Goal: Transaction & Acquisition: Purchase product/service

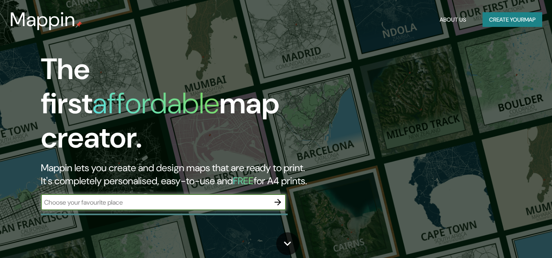
click at [185, 198] on input "text" at bounding box center [155, 202] width 229 height 9
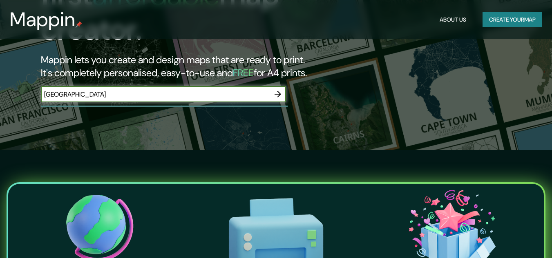
scroll to position [122, 0]
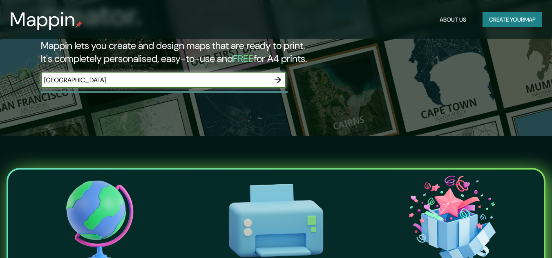
type input "[GEOGRAPHIC_DATA]"
click at [275, 75] on icon "button" at bounding box center [278, 80] width 10 height 10
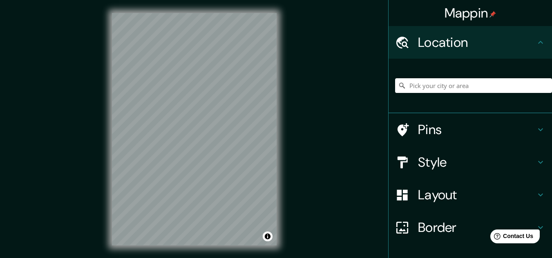
click at [421, 163] on h4 "Style" at bounding box center [477, 162] width 118 height 16
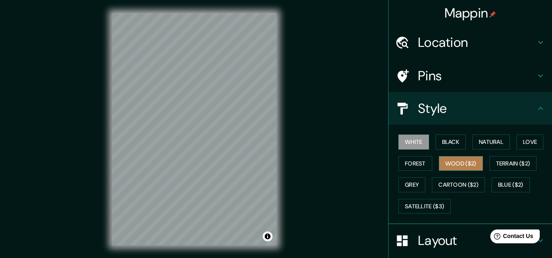
click at [455, 167] on button "Wood ($2)" at bounding box center [460, 163] width 44 height 15
click at [432, 40] on h4 "Location" at bounding box center [477, 42] width 118 height 16
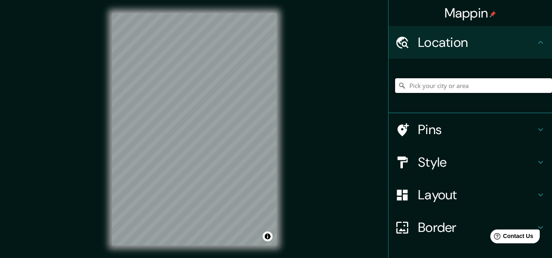
click at [429, 81] on input "Pick your city or area" at bounding box center [473, 85] width 157 height 15
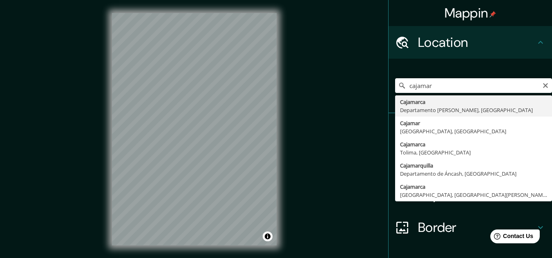
type input "Cajamarca, [GEOGRAPHIC_DATA][PERSON_NAME], [GEOGRAPHIC_DATA]"
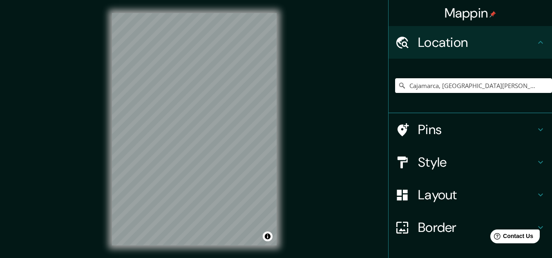
click at [429, 131] on h4 "Pins" at bounding box center [477, 130] width 118 height 16
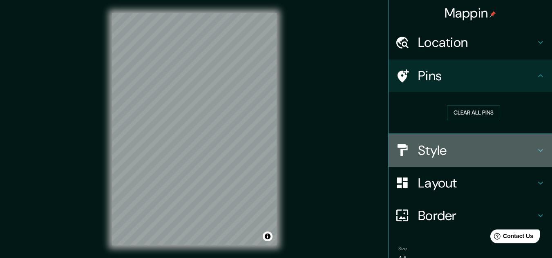
click at [425, 148] on h4 "Style" at bounding box center [477, 150] width 118 height 16
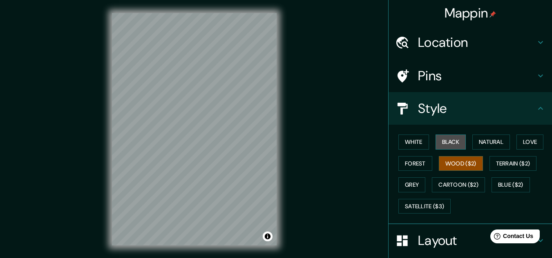
click at [448, 141] on button "Black" at bounding box center [450, 142] width 31 height 15
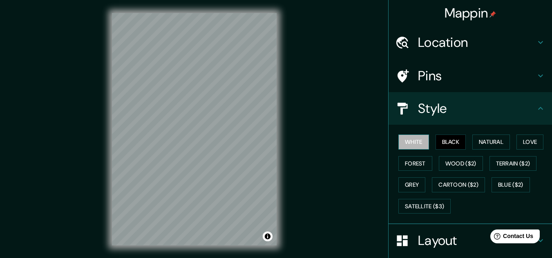
click at [415, 142] on button "White" at bounding box center [413, 142] width 31 height 15
click at [483, 142] on button "Natural" at bounding box center [491, 142] width 38 height 15
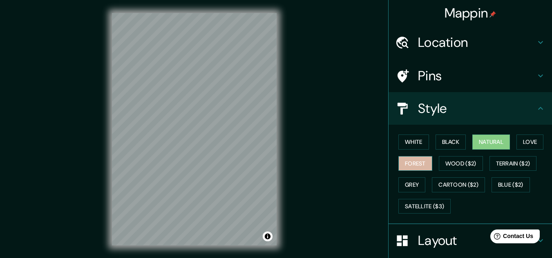
click at [418, 165] on button "Forest" at bounding box center [415, 163] width 34 height 15
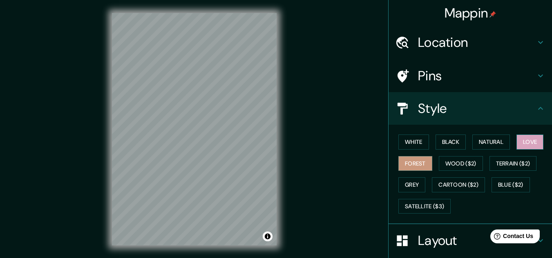
click at [523, 137] on button "Love" at bounding box center [529, 142] width 27 height 15
click at [440, 166] on button "Wood ($2)" at bounding box center [460, 163] width 44 height 15
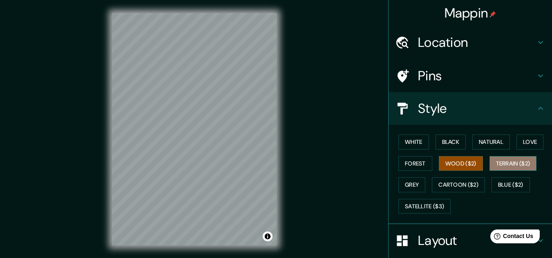
click at [505, 160] on button "Terrain ($2)" at bounding box center [512, 163] width 47 height 15
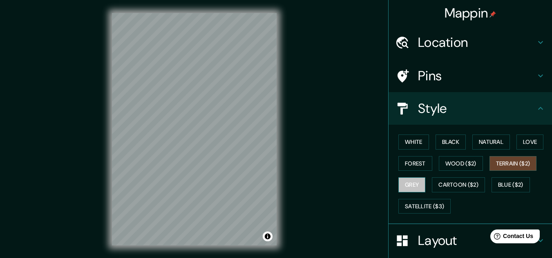
click at [407, 183] on button "Grey" at bounding box center [411, 185] width 27 height 15
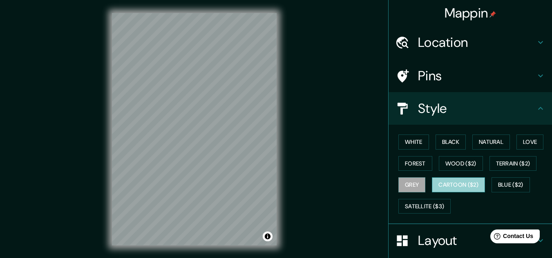
click at [432, 181] on button "Cartoon ($2)" at bounding box center [458, 185] width 53 height 15
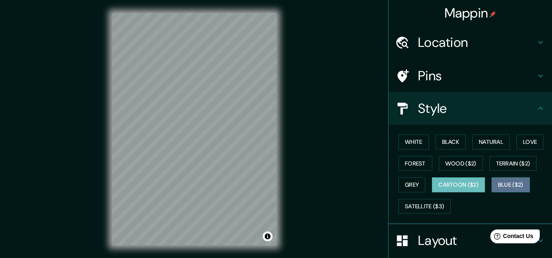
click at [503, 185] on button "Blue ($2)" at bounding box center [510, 185] width 38 height 15
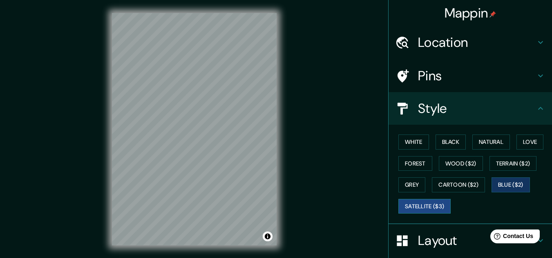
click at [419, 206] on button "Satellite ($3)" at bounding box center [424, 206] width 52 height 15
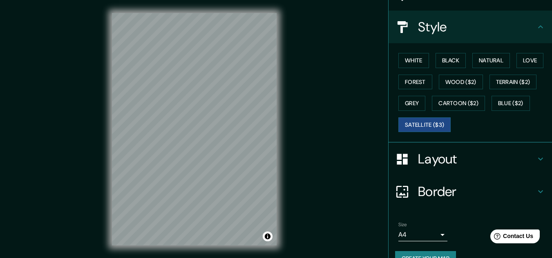
scroll to position [100, 0]
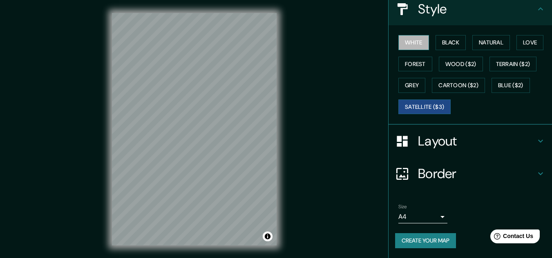
click at [403, 43] on button "White" at bounding box center [413, 42] width 31 height 15
click at [456, 142] on h4 "Layout" at bounding box center [477, 141] width 118 height 16
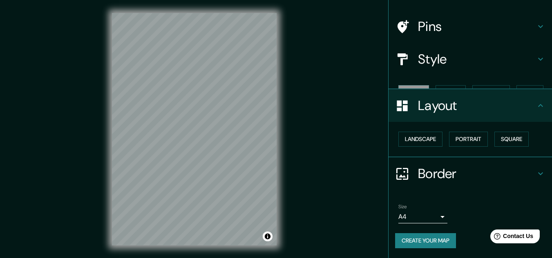
scroll to position [35, 0]
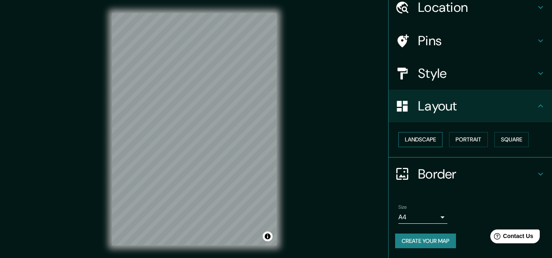
click at [423, 142] on button "Landscape" at bounding box center [420, 139] width 44 height 15
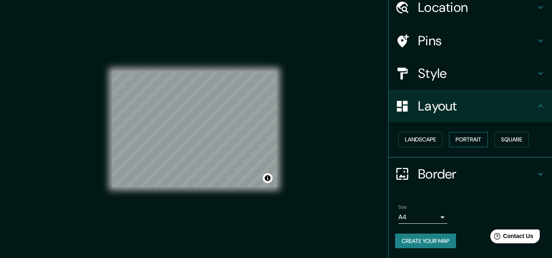
click at [450, 138] on button "Portrait" at bounding box center [468, 139] width 39 height 15
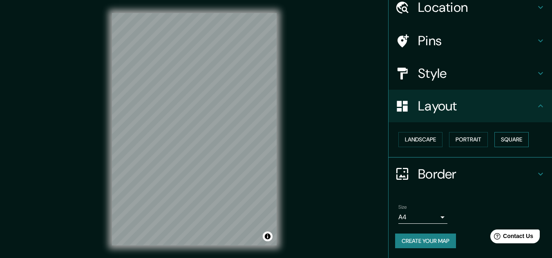
click at [505, 139] on button "Square" at bounding box center [511, 139] width 34 height 15
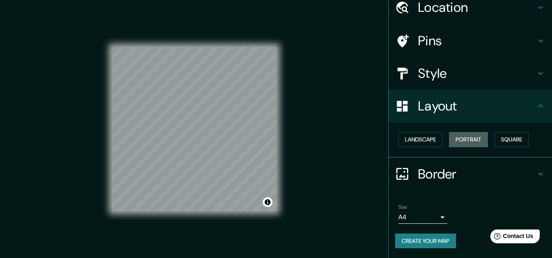
click at [463, 139] on button "Portrait" at bounding box center [468, 139] width 39 height 15
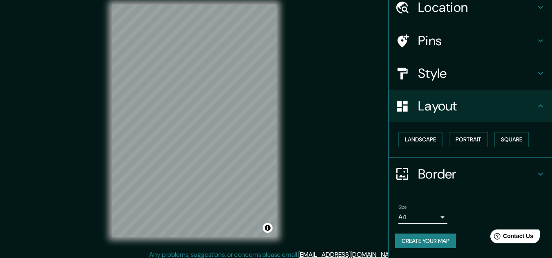
scroll to position [13, 0]
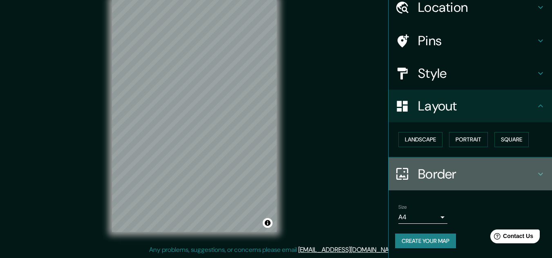
click at [451, 173] on h4 "Border" at bounding box center [477, 174] width 118 height 16
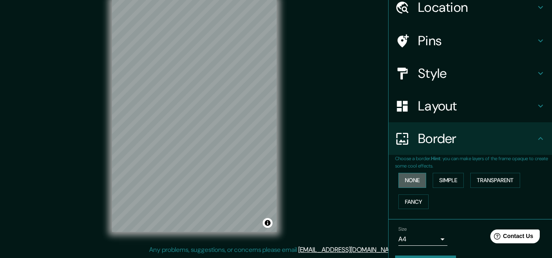
click at [415, 183] on button "None" at bounding box center [412, 180] width 28 height 15
click at [438, 179] on button "Simple" at bounding box center [447, 180] width 31 height 15
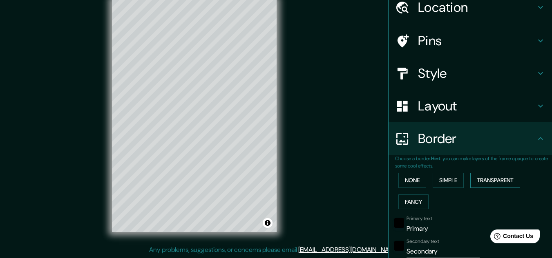
click at [492, 178] on button "Transparent" at bounding box center [495, 180] width 50 height 15
click at [411, 201] on button "Fancy" at bounding box center [413, 202] width 30 height 15
click at [408, 186] on button "None" at bounding box center [412, 180] width 28 height 15
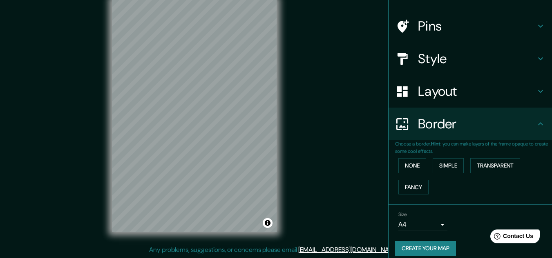
scroll to position [58, 0]
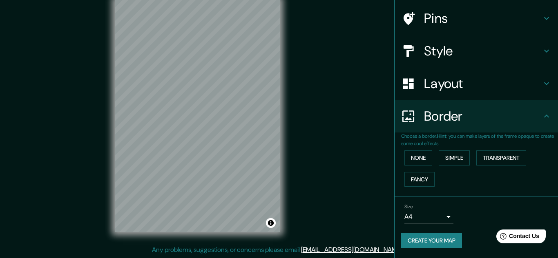
click at [421, 212] on body "Mappin Location [GEOGRAPHIC_DATA], [GEOGRAPHIC_DATA][PERSON_NAME], [GEOGRAPHIC_…" at bounding box center [279, 116] width 558 height 258
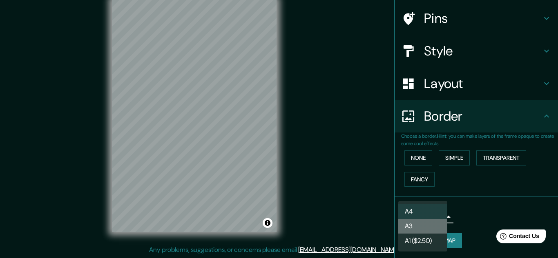
click at [419, 232] on li "A3" at bounding box center [422, 226] width 49 height 15
type input "a4"
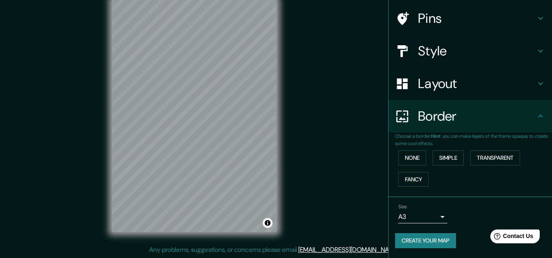
click at [422, 236] on button "Create your map" at bounding box center [425, 241] width 61 height 15
click at [425, 245] on button "Create your map" at bounding box center [425, 241] width 61 height 15
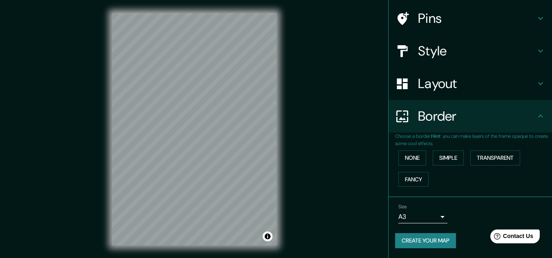
click at [430, 88] on h4 "Layout" at bounding box center [477, 84] width 118 height 16
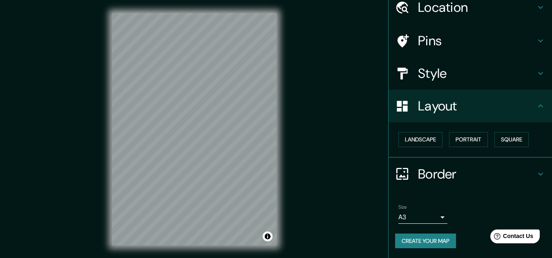
scroll to position [35, 0]
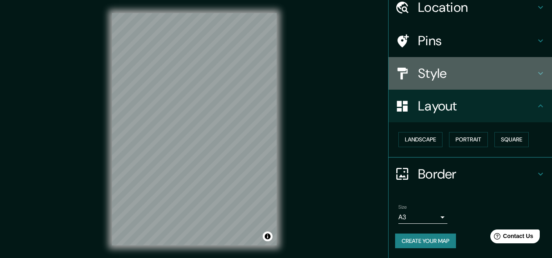
click at [434, 70] on h4 "Style" at bounding box center [477, 73] width 118 height 16
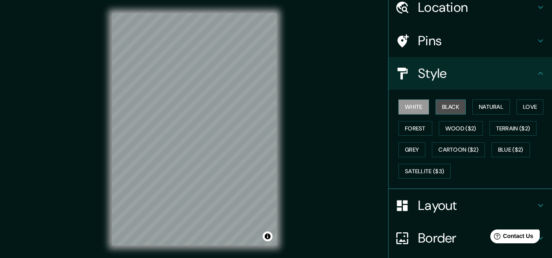
click at [452, 103] on button "Black" at bounding box center [450, 107] width 31 height 15
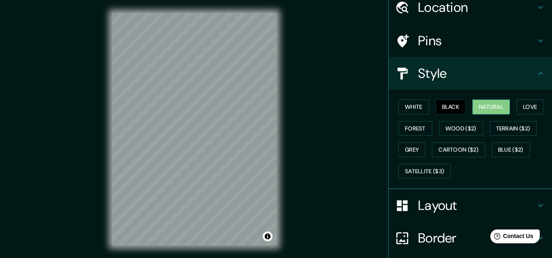
click at [479, 104] on button "Natural" at bounding box center [491, 107] width 38 height 15
click at [526, 106] on button "Love" at bounding box center [529, 107] width 27 height 15
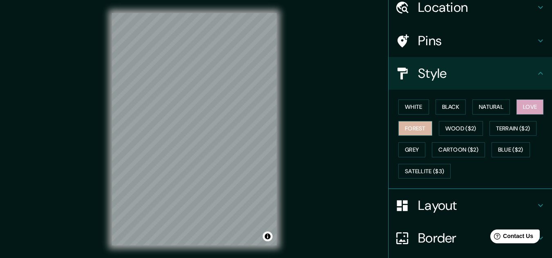
click at [410, 130] on button "Forest" at bounding box center [415, 128] width 34 height 15
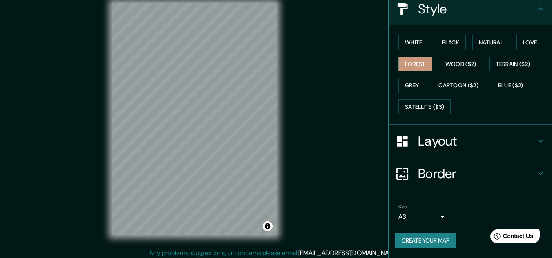
scroll to position [13, 0]
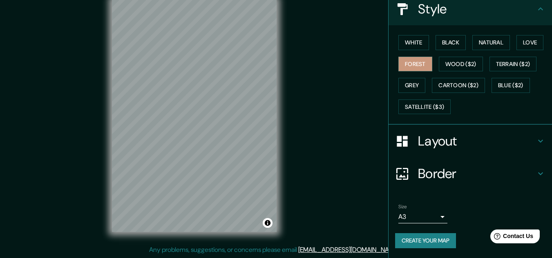
click at [441, 244] on button "Create your map" at bounding box center [425, 241] width 61 height 15
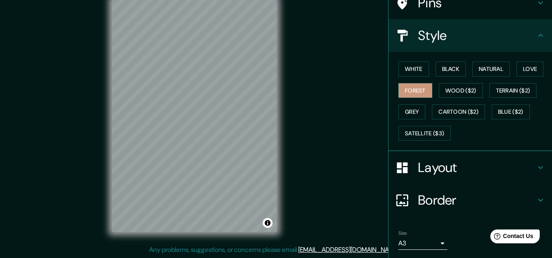
scroll to position [59, 0]
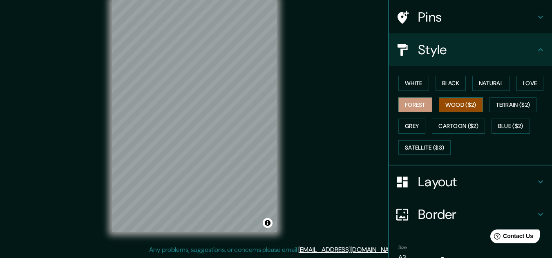
click at [454, 106] on button "Wood ($2)" at bounding box center [460, 105] width 44 height 15
click at [499, 108] on button "Terrain ($2)" at bounding box center [512, 105] width 47 height 15
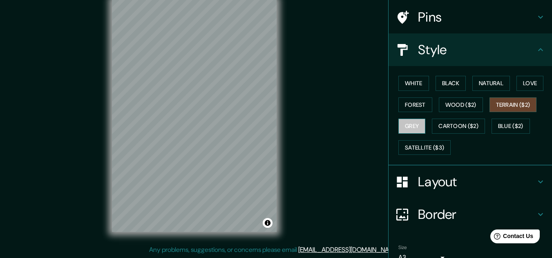
click at [403, 126] on button "Grey" at bounding box center [411, 126] width 27 height 15
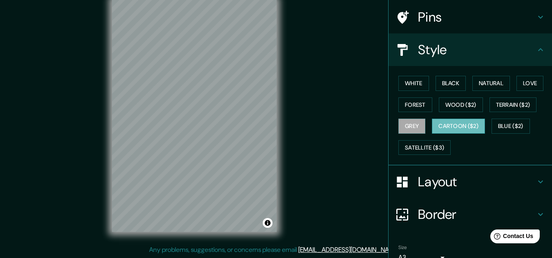
click at [440, 124] on button "Cartoon ($2)" at bounding box center [458, 126] width 53 height 15
click at [500, 126] on button "Blue ($2)" at bounding box center [510, 126] width 38 height 15
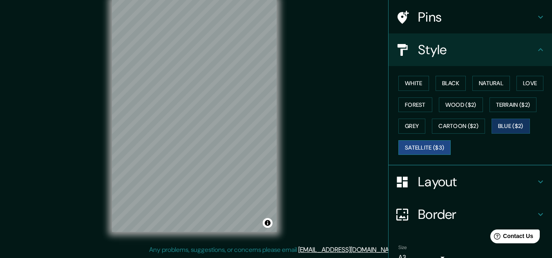
click at [421, 148] on button "Satellite ($3)" at bounding box center [424, 147] width 52 height 15
click at [412, 88] on button "White" at bounding box center [413, 83] width 31 height 15
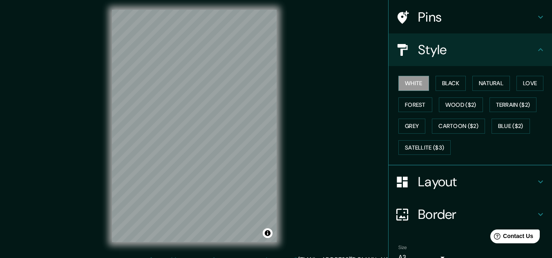
scroll to position [0, 0]
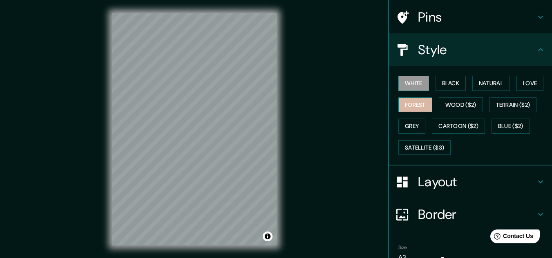
click at [421, 102] on button "Forest" at bounding box center [415, 105] width 34 height 15
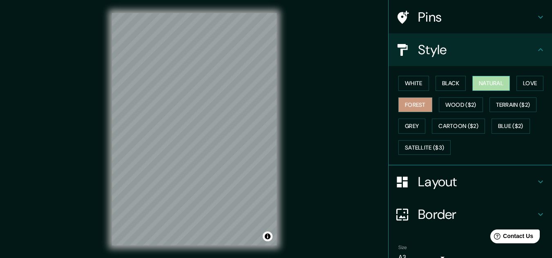
click at [472, 80] on button "Natural" at bounding box center [491, 83] width 38 height 15
click at [312, 102] on div "© Mapbox © OpenStreetMap Improve this map" at bounding box center [194, 129] width 496 height 233
drag, startPoint x: 278, startPoint y: 198, endPoint x: 300, endPoint y: 112, distance: 88.2
click at [300, 112] on div "© Mapbox © OpenStreetMap Improve this map" at bounding box center [194, 129] width 496 height 233
